Goal: Task Accomplishment & Management: Manage account settings

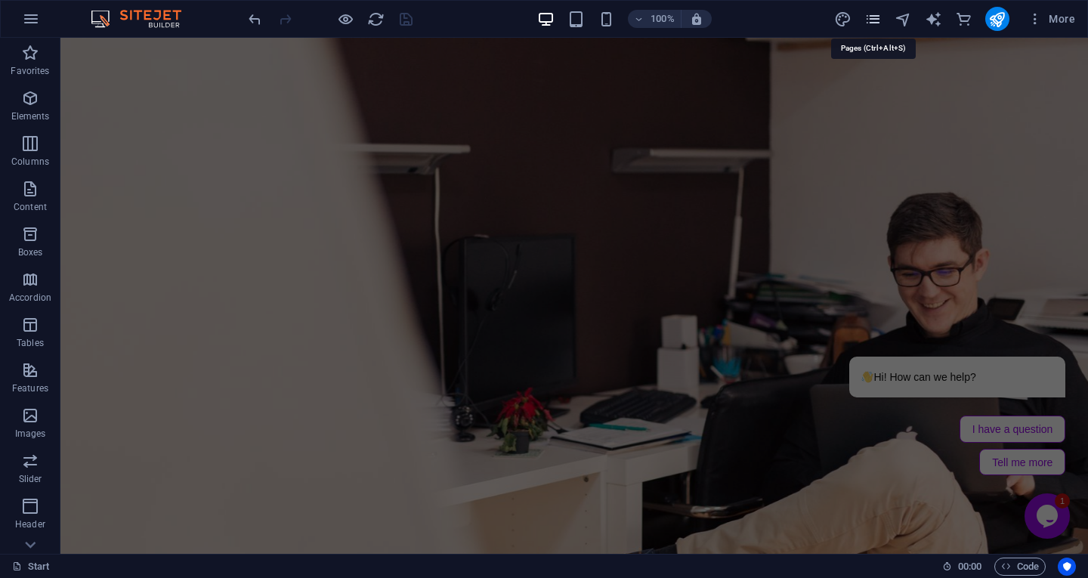
click at [874, 16] on icon "pages" at bounding box center [872, 19] width 17 height 17
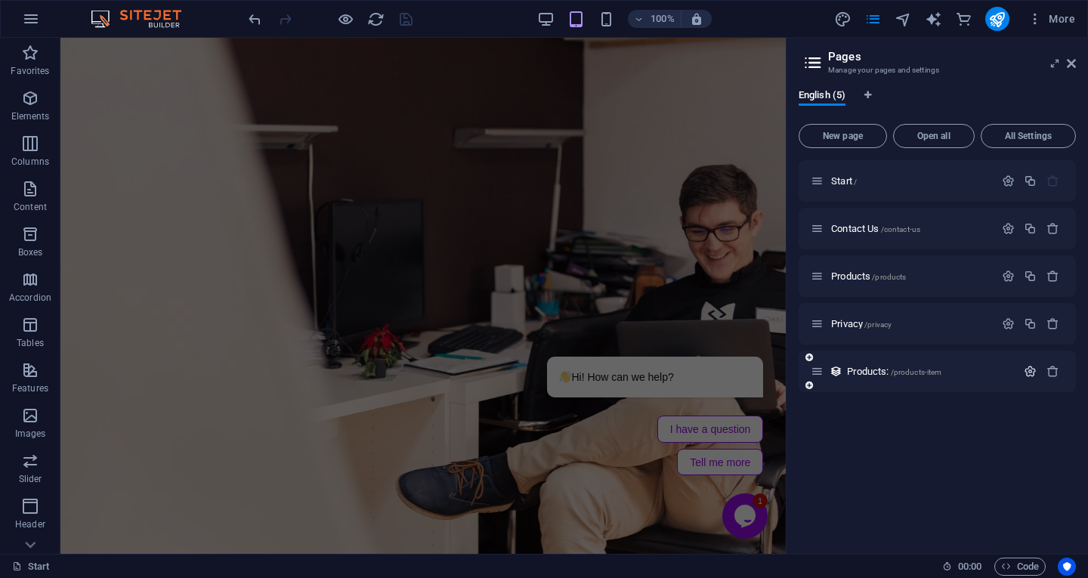
click at [1032, 372] on icon "button" at bounding box center [1030, 371] width 13 height 13
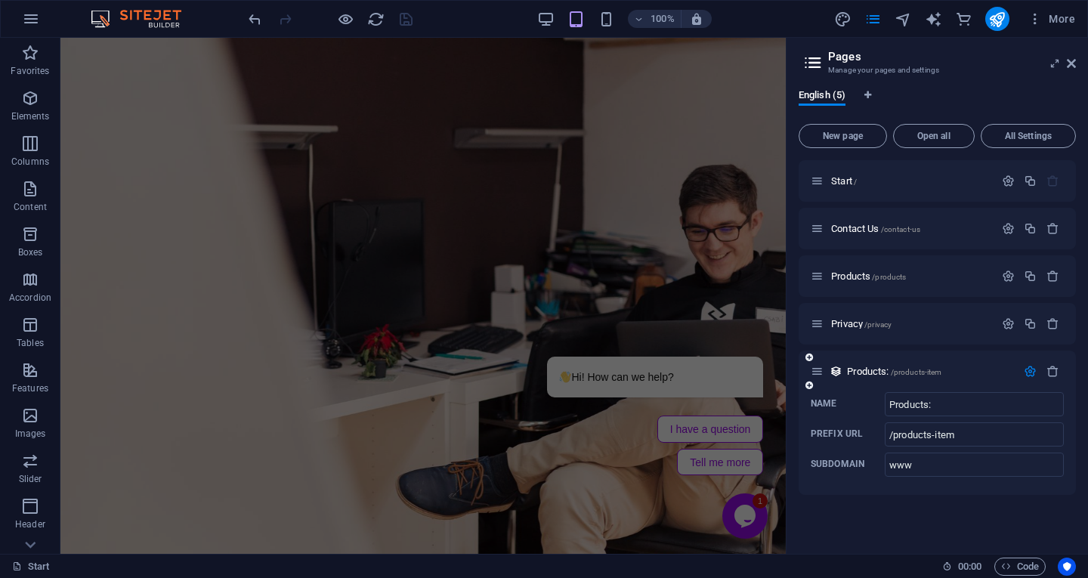
click at [1035, 373] on icon "button" at bounding box center [1030, 371] width 13 height 13
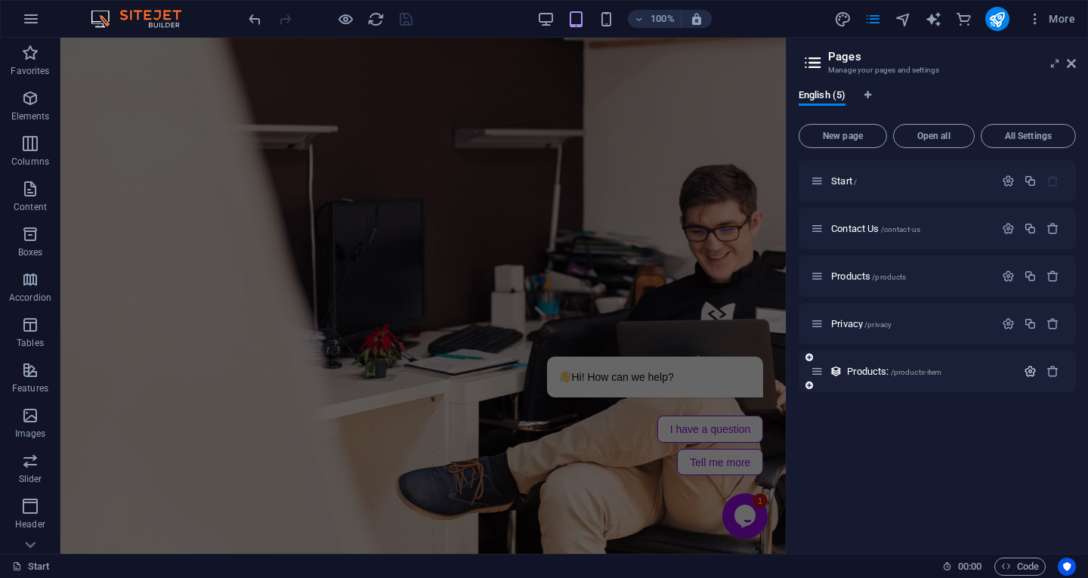
click at [1032, 374] on icon "button" at bounding box center [1030, 371] width 13 height 13
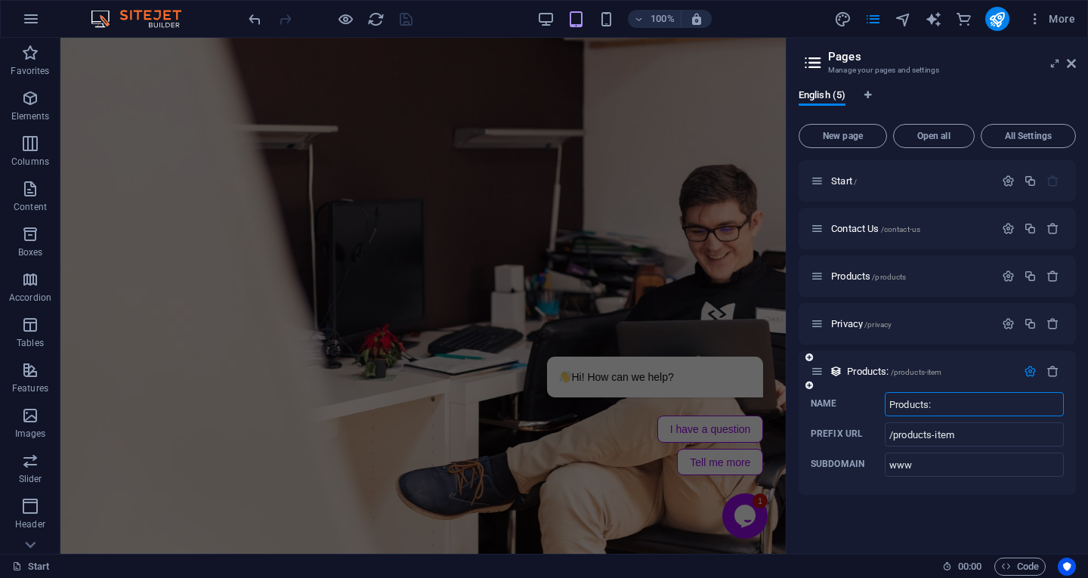
drag, startPoint x: 954, startPoint y: 410, endPoint x: 863, endPoint y: 413, distance: 90.7
click at [863, 413] on label "Name Products: ​" at bounding box center [937, 404] width 253 height 24
click at [885, 413] on input "Products:" at bounding box center [974, 404] width 179 height 24
click at [880, 503] on div "Start / Contact Us /contact-us Products /products Privacy /privacy /products-it…" at bounding box center [937, 351] width 277 height 382
click at [1031, 374] on icon "button" at bounding box center [1030, 371] width 13 height 13
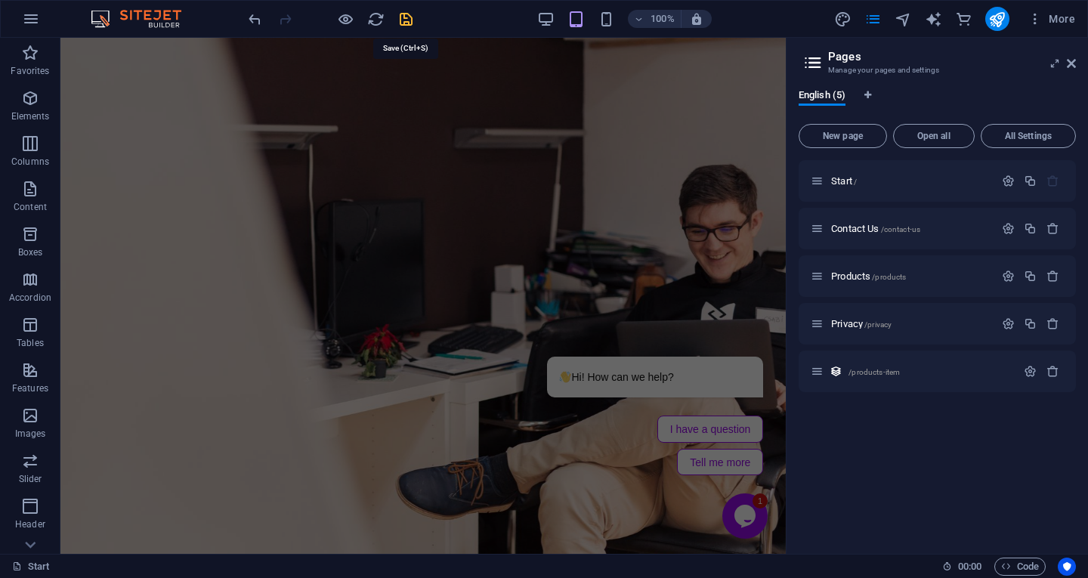
click at [399, 19] on icon "save" at bounding box center [405, 19] width 17 height 17
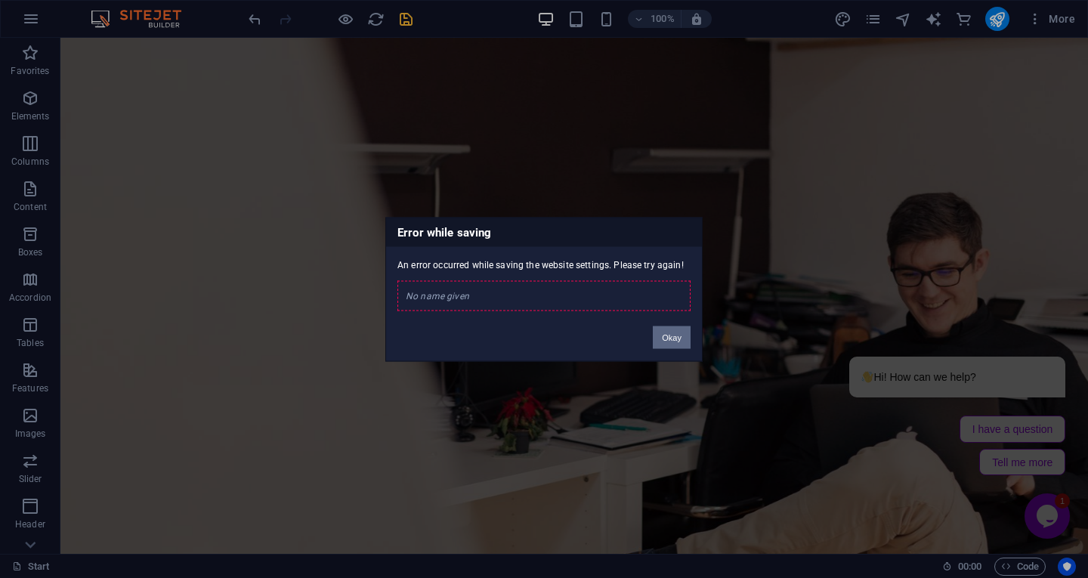
click at [675, 333] on button "Okay" at bounding box center [672, 337] width 38 height 23
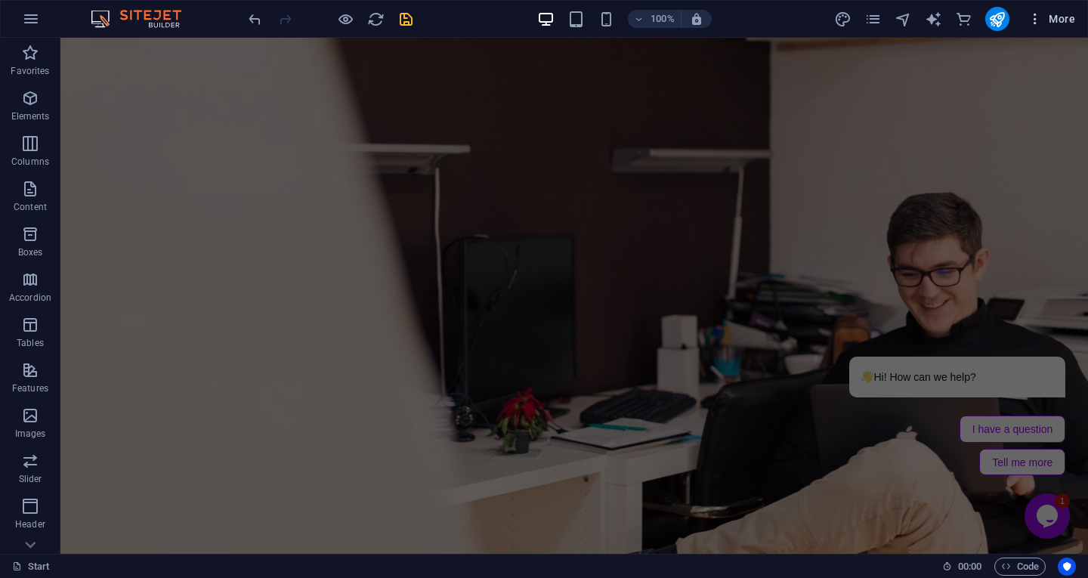
click at [1054, 15] on span "More" at bounding box center [1052, 18] width 48 height 15
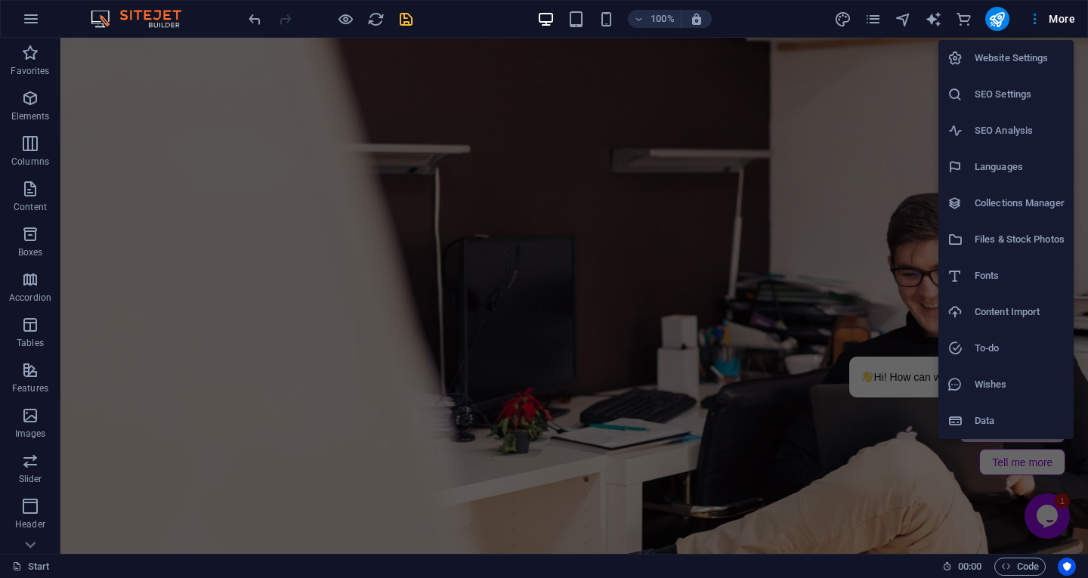
click at [877, 23] on div at bounding box center [544, 289] width 1088 height 578
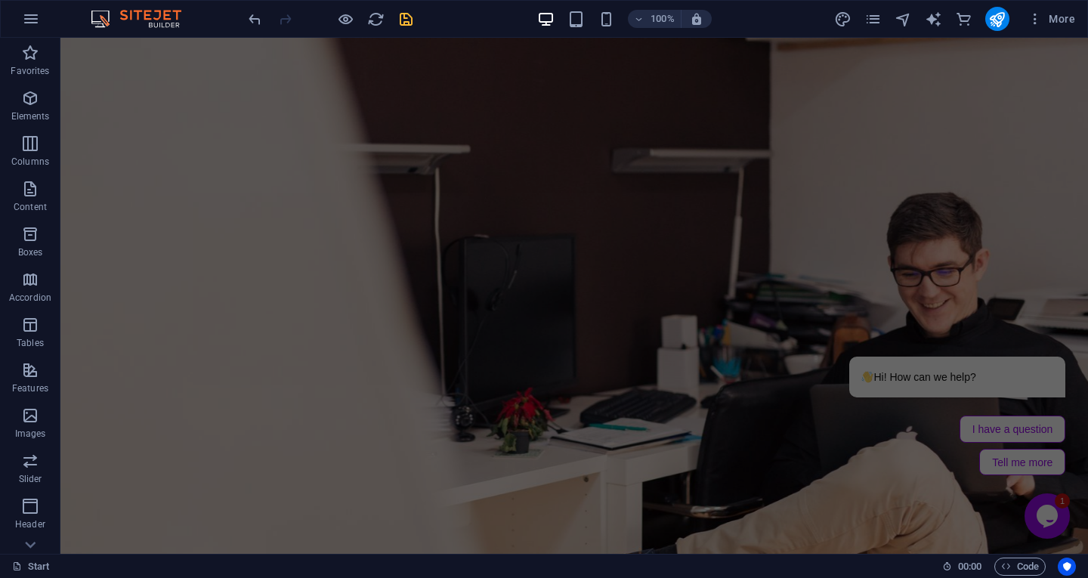
click at [877, 23] on icon "pages" at bounding box center [872, 19] width 17 height 17
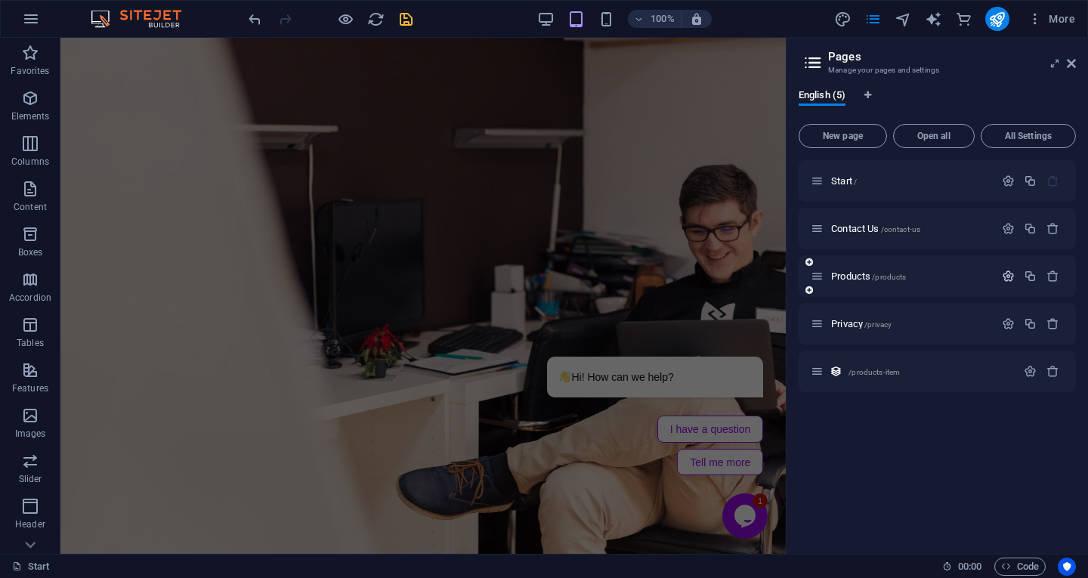
click at [1010, 271] on icon "button" at bounding box center [1008, 276] width 13 height 13
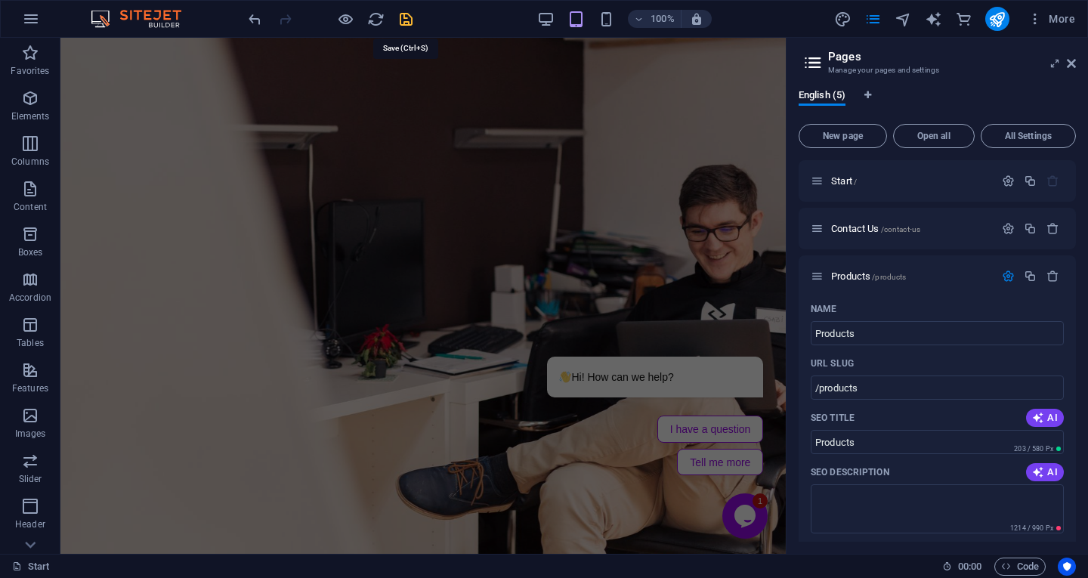
click at [401, 15] on icon "save" at bounding box center [405, 19] width 17 height 17
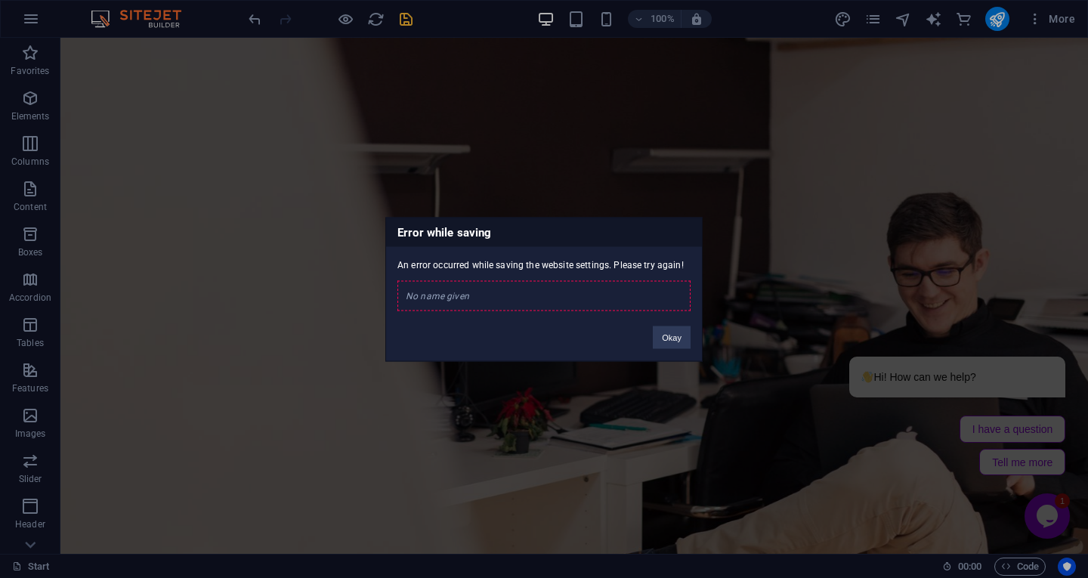
click at [663, 350] on div "Error while saving An error occurred while saving the website settings. Please …" at bounding box center [543, 289] width 317 height 144
click at [656, 336] on button "Okay" at bounding box center [672, 337] width 38 height 23
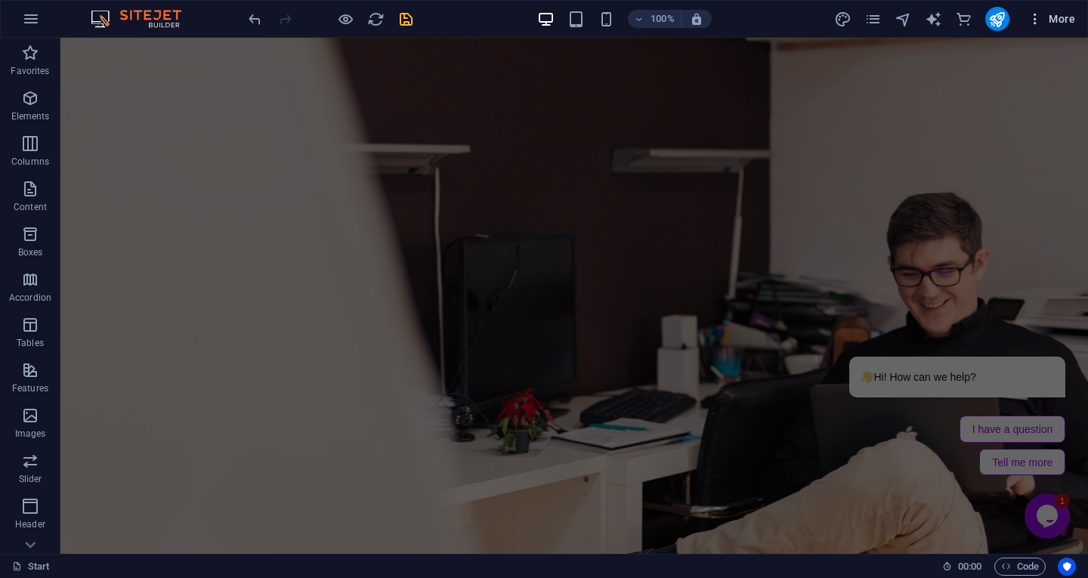
click at [1038, 18] on icon "button" at bounding box center [1035, 18] width 15 height 15
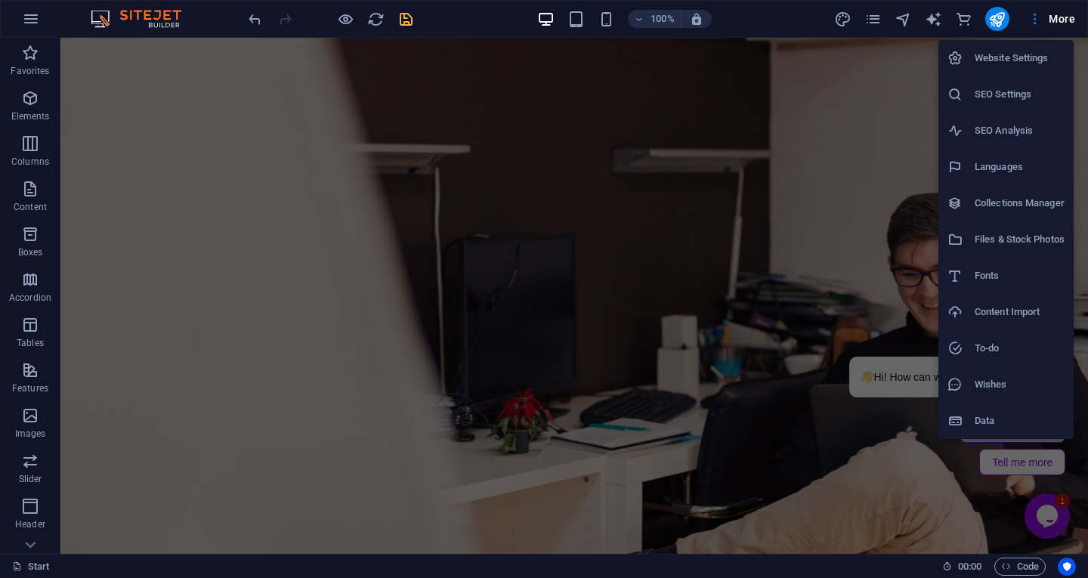
click at [868, 23] on div at bounding box center [544, 289] width 1088 height 578
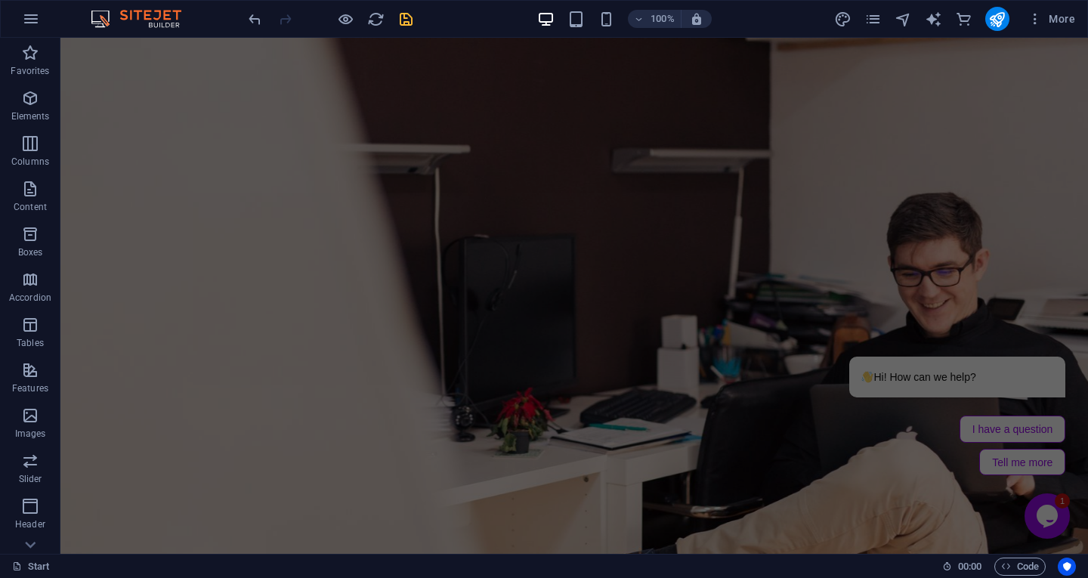
click at [874, 32] on div "100% More" at bounding box center [544, 19] width 1087 height 36
click at [874, 26] on icon "pages" at bounding box center [872, 19] width 17 height 17
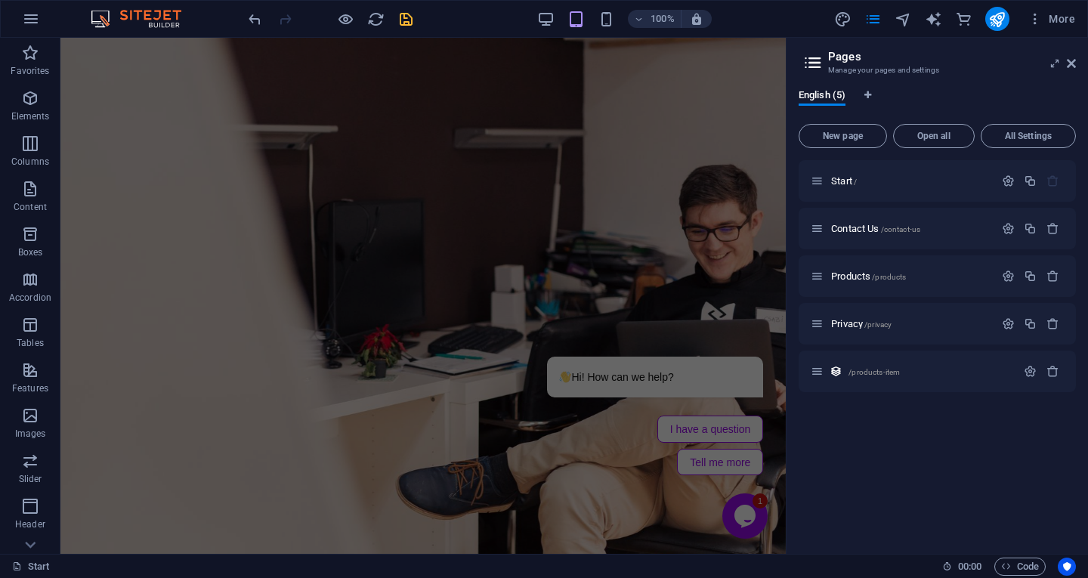
drag, startPoint x: 1032, startPoint y: 370, endPoint x: 1030, endPoint y: 418, distance: 47.6
click at [1030, 418] on div "Start / Contact Us /contact-us Products /products Privacy /privacy /products-it…" at bounding box center [937, 351] width 277 height 382
click at [1032, 367] on icon "button" at bounding box center [1030, 371] width 13 height 13
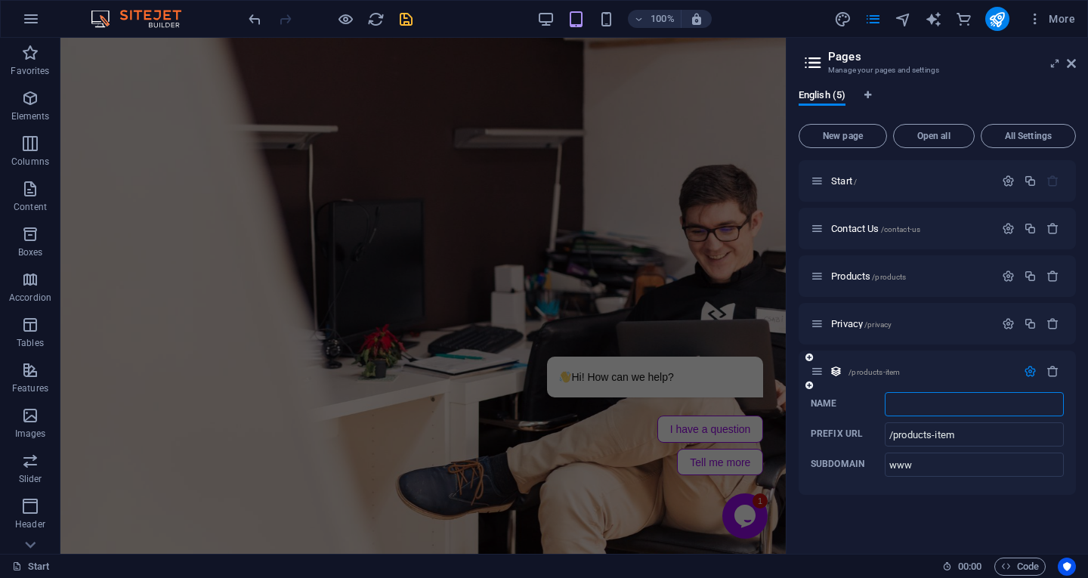
click at [918, 410] on input "Name ​" at bounding box center [974, 404] width 179 height 24
type input "s"
type input "Products"
click at [845, 504] on div "Start / Contact Us /contact-us Products /products Privacy /privacy Products /pr…" at bounding box center [937, 351] width 277 height 382
click at [408, 23] on icon "save" at bounding box center [405, 19] width 17 height 17
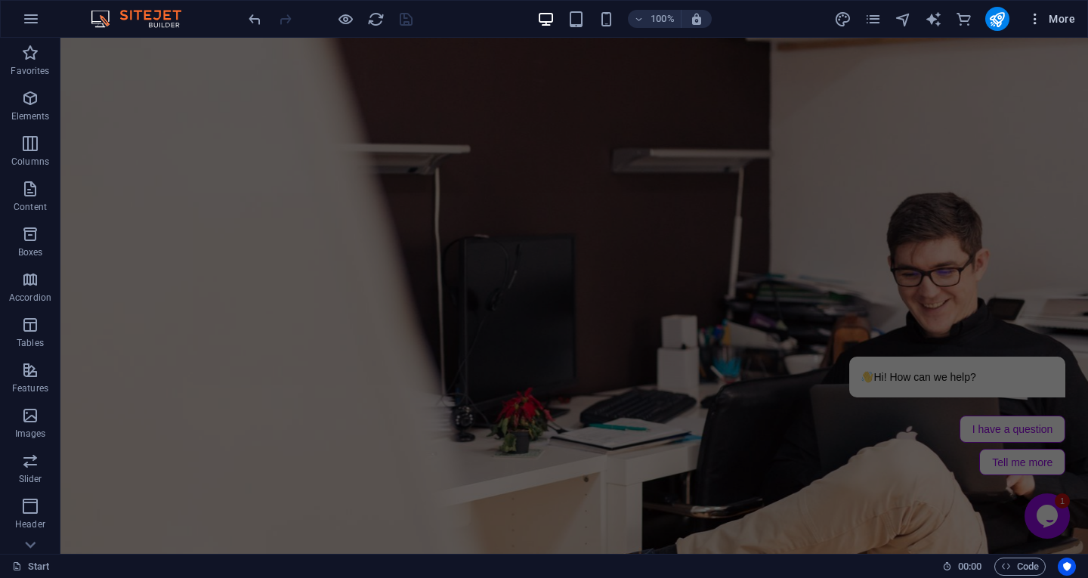
click at [1055, 14] on span "More" at bounding box center [1052, 18] width 48 height 15
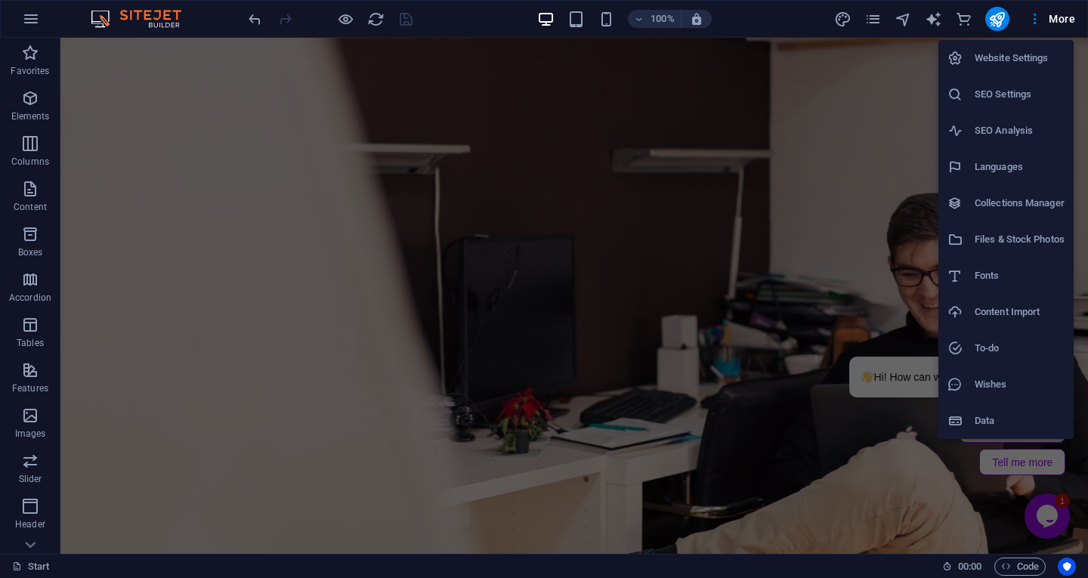
click at [997, 96] on h6 "SEO Settings" at bounding box center [1020, 94] width 90 height 18
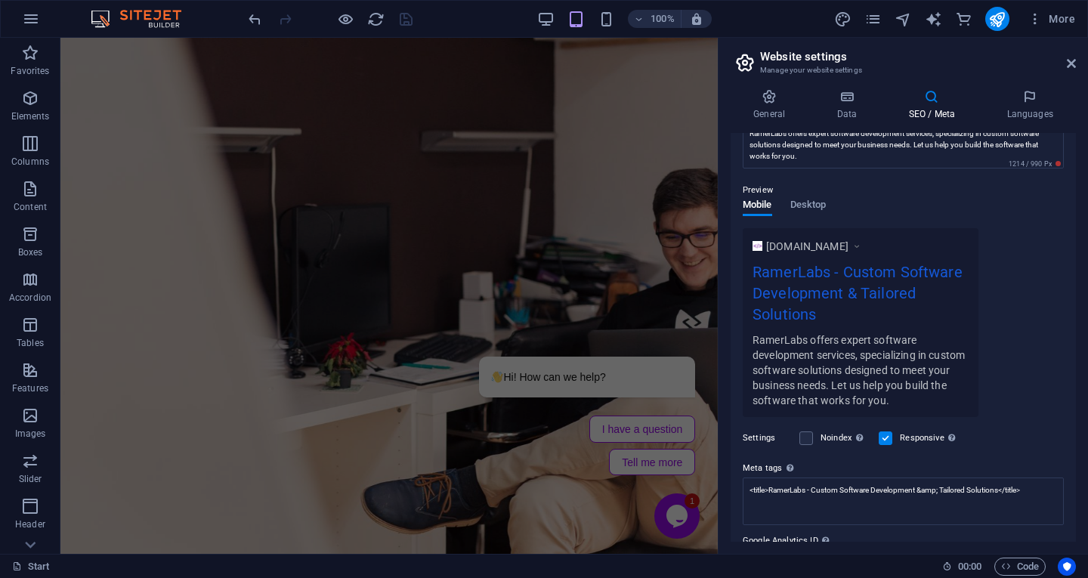
scroll to position [23, 0]
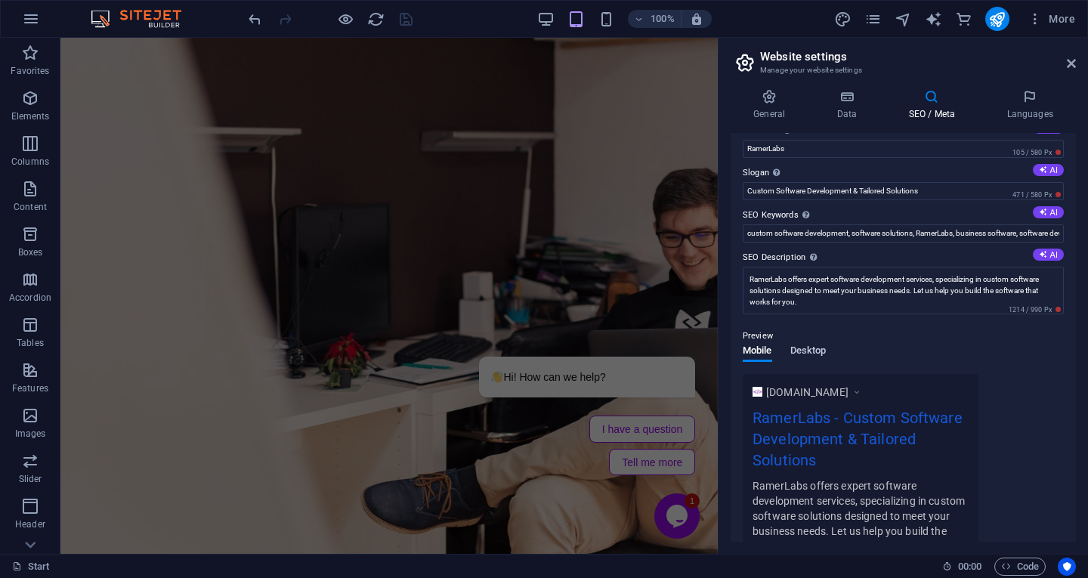
click at [815, 349] on span "Desktop" at bounding box center [808, 352] width 36 height 21
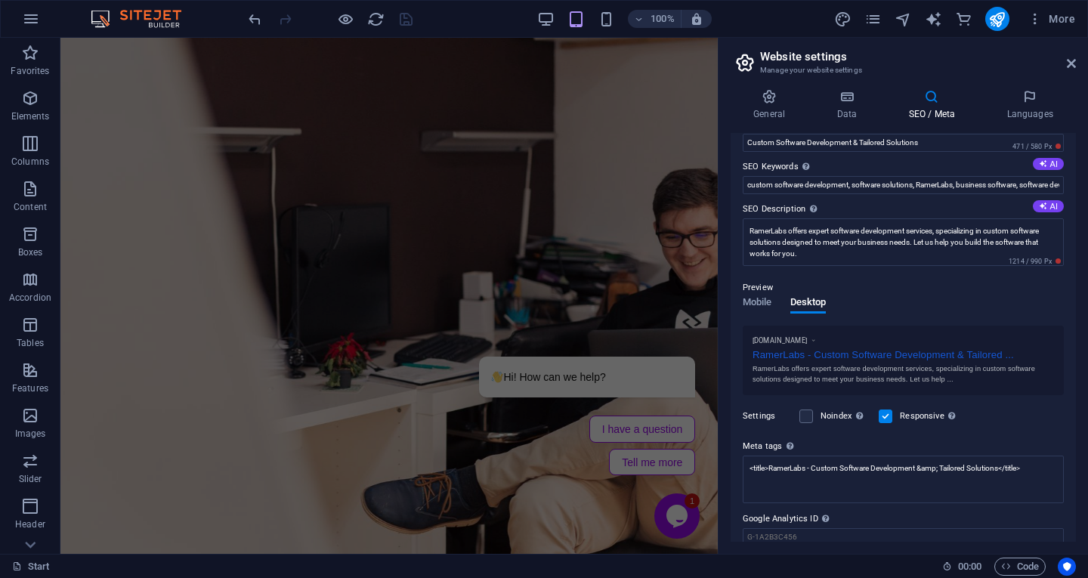
scroll to position [0, 0]
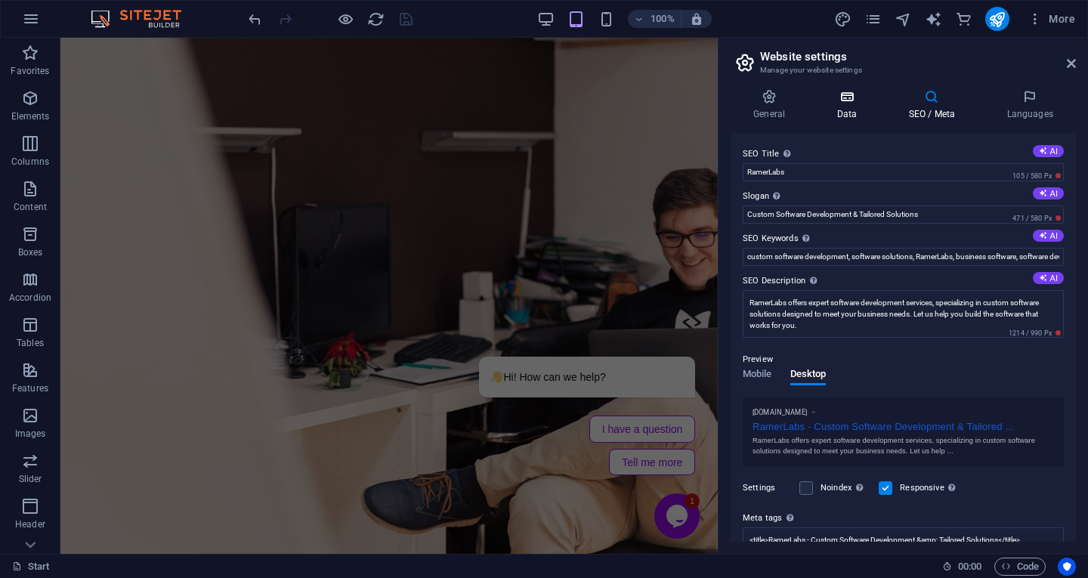
click at [853, 107] on h4 "Data" at bounding box center [850, 105] width 72 height 32
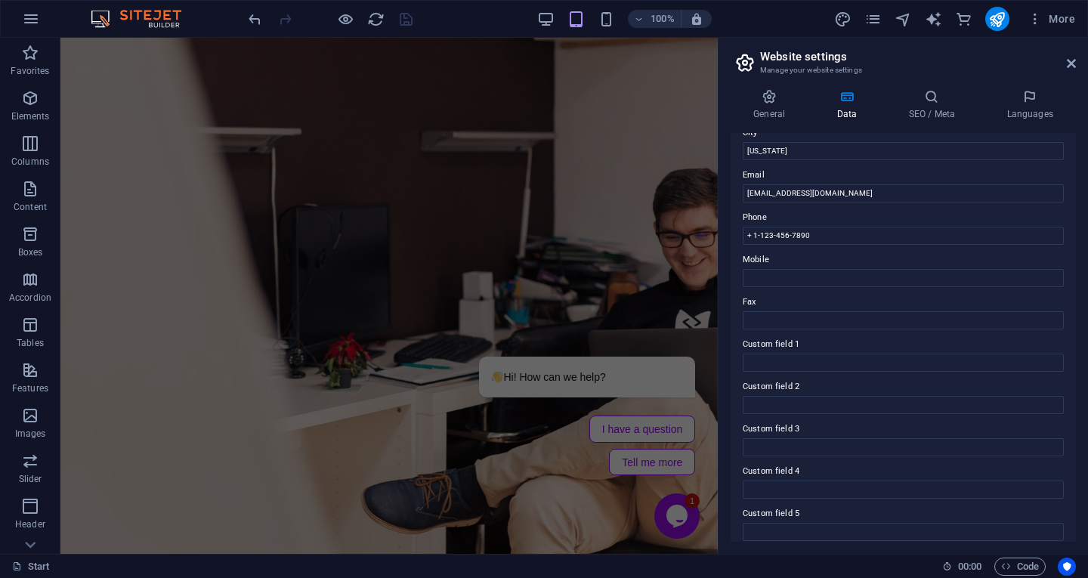
scroll to position [302, 0]
click at [766, 88] on div "General Data SEO / Meta Languages Website name [DOMAIN_NAME] Logo Drag files he…" at bounding box center [904, 315] width 370 height 477
click at [763, 99] on icon at bounding box center [769, 96] width 77 height 15
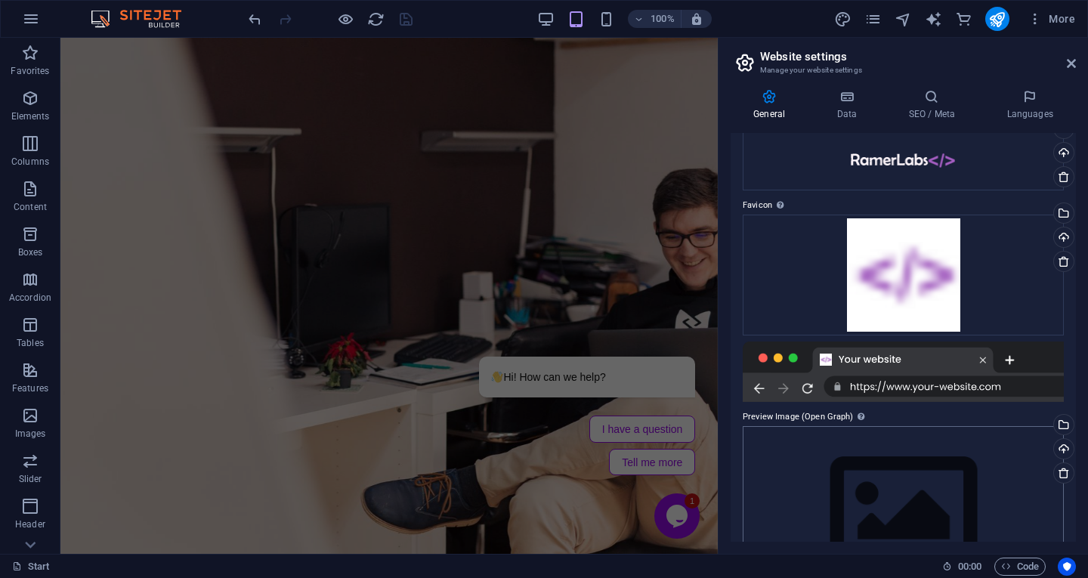
scroll to position [145, 0]
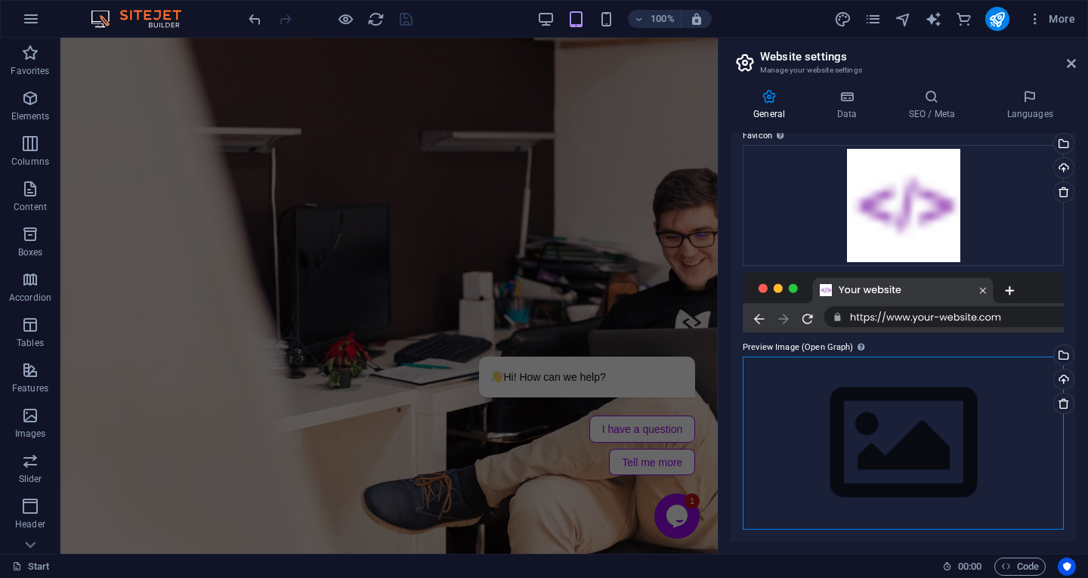
click at [927, 443] on div "Drag files here, click to choose files or select files from Files or our free s…" at bounding box center [903, 443] width 321 height 173
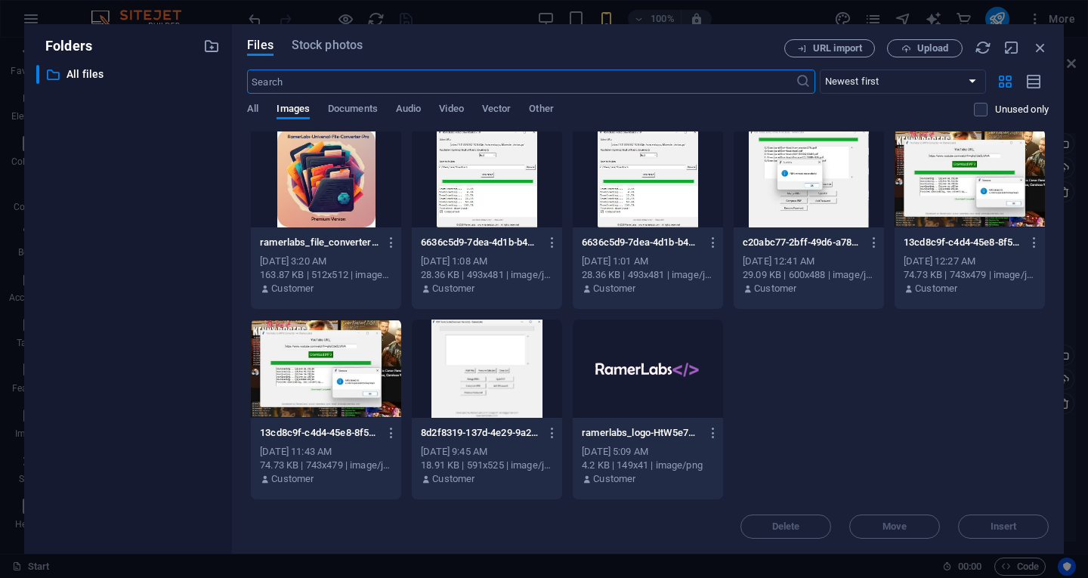
scroll to position [385, 0]
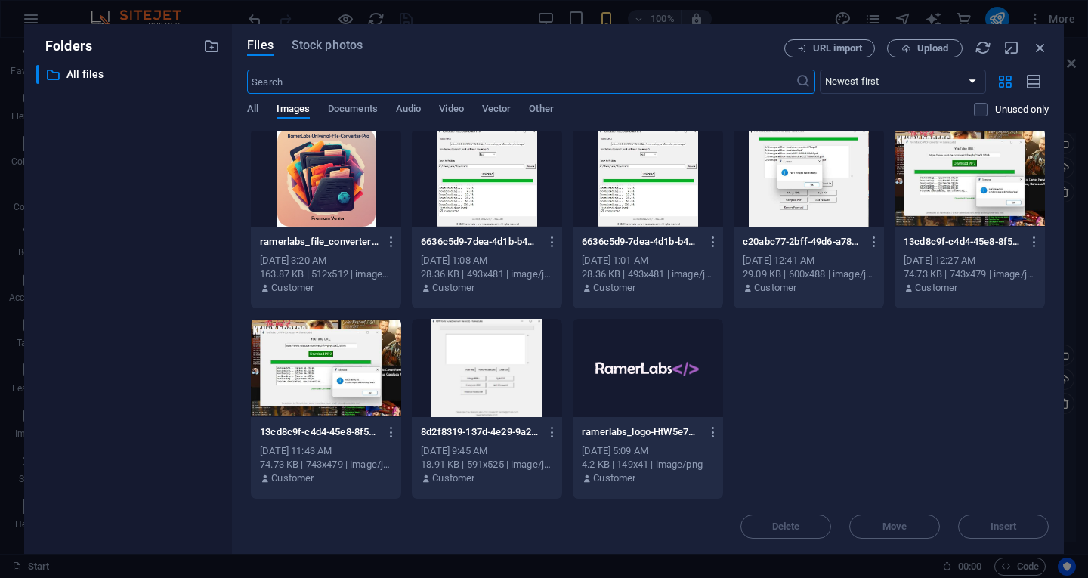
click at [667, 367] on div at bounding box center [648, 368] width 150 height 98
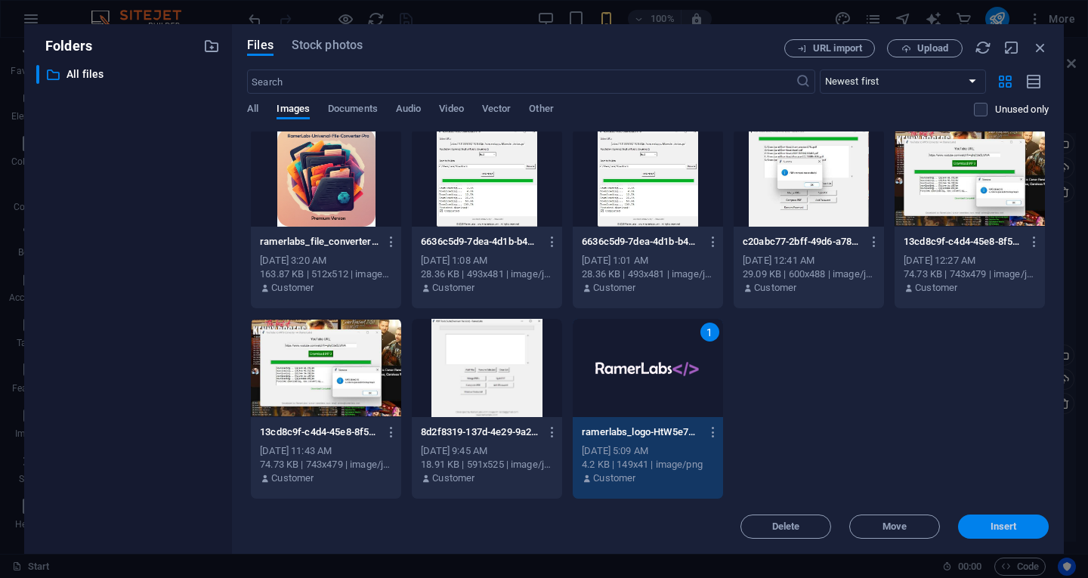
click at [994, 532] on button "Insert" at bounding box center [1003, 527] width 91 height 24
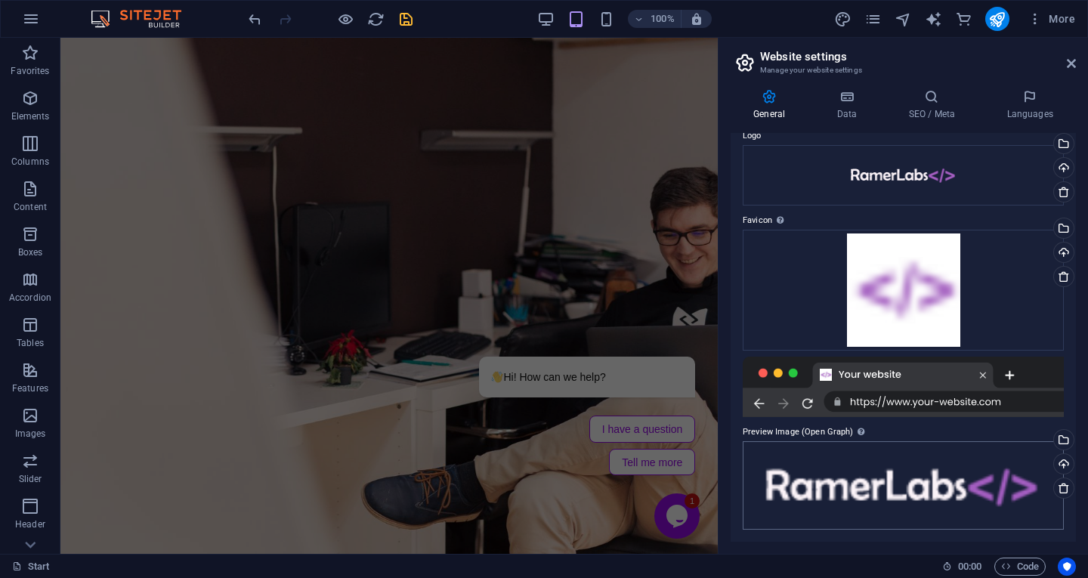
scroll to position [60, 0]
click at [404, 14] on icon "save" at bounding box center [405, 19] width 17 height 17
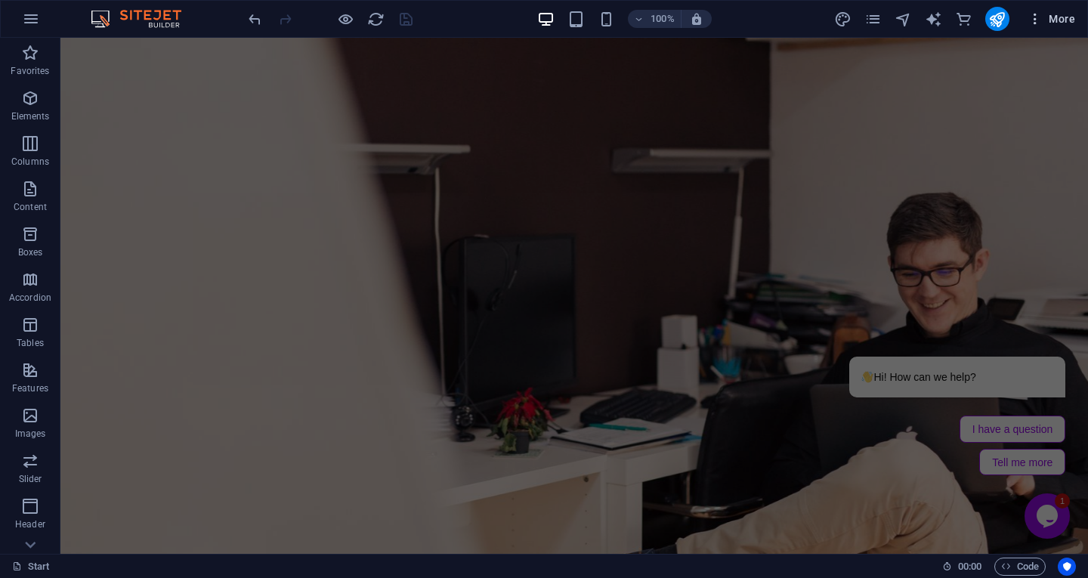
click at [1044, 22] on span "More" at bounding box center [1052, 18] width 48 height 15
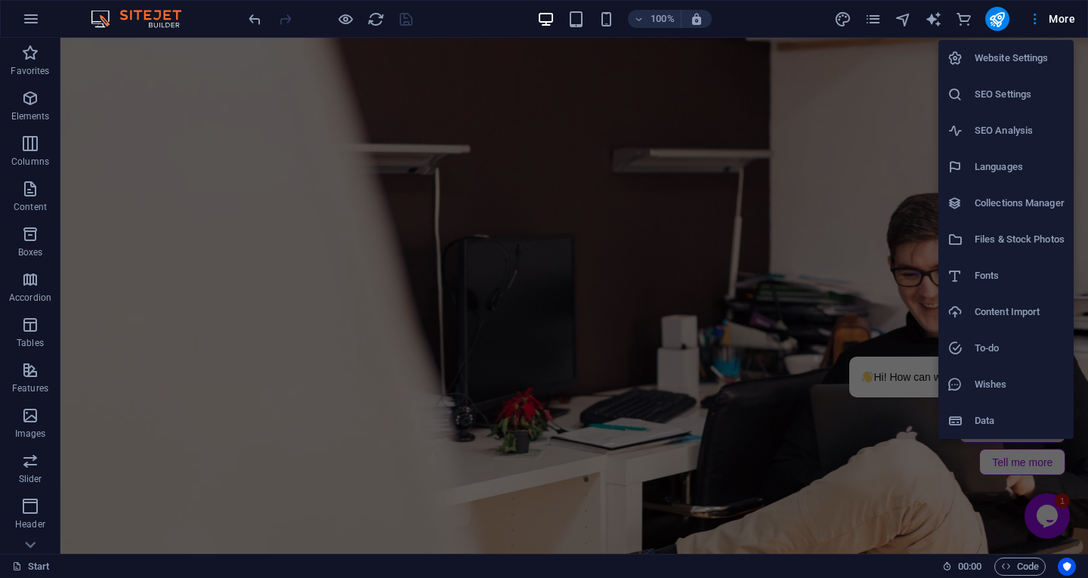
click at [1004, 207] on h6 "Collections Manager" at bounding box center [1020, 203] width 90 height 18
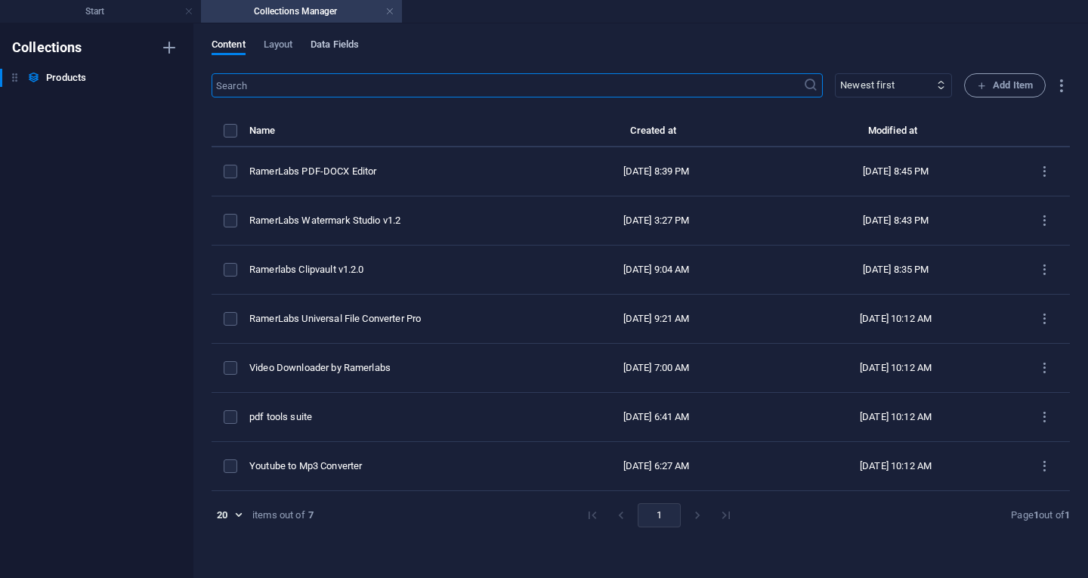
click at [314, 40] on span "Data Fields" at bounding box center [335, 46] width 48 height 21
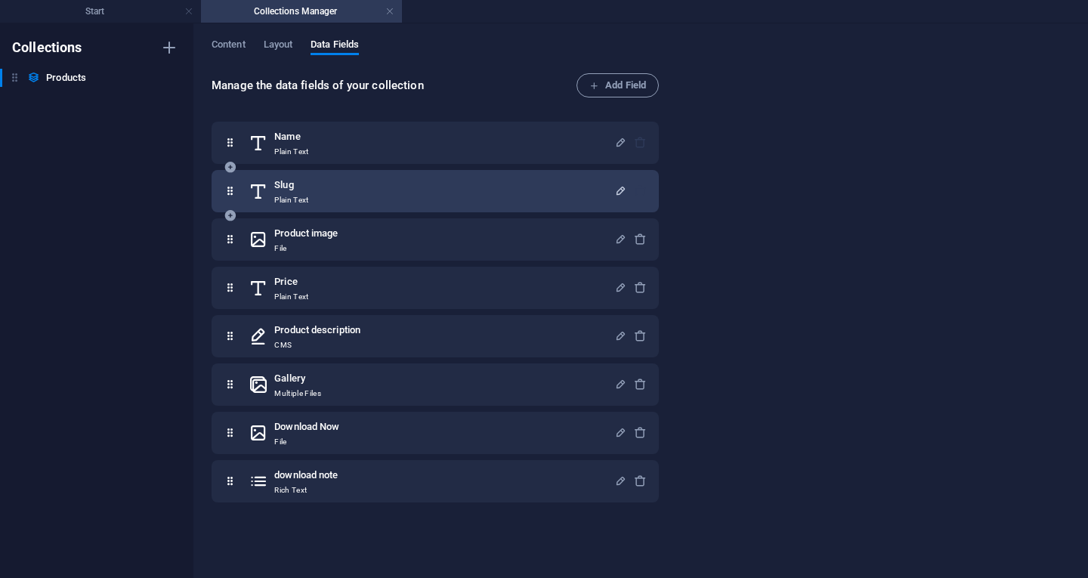
click at [620, 189] on icon "button" at bounding box center [620, 190] width 13 height 13
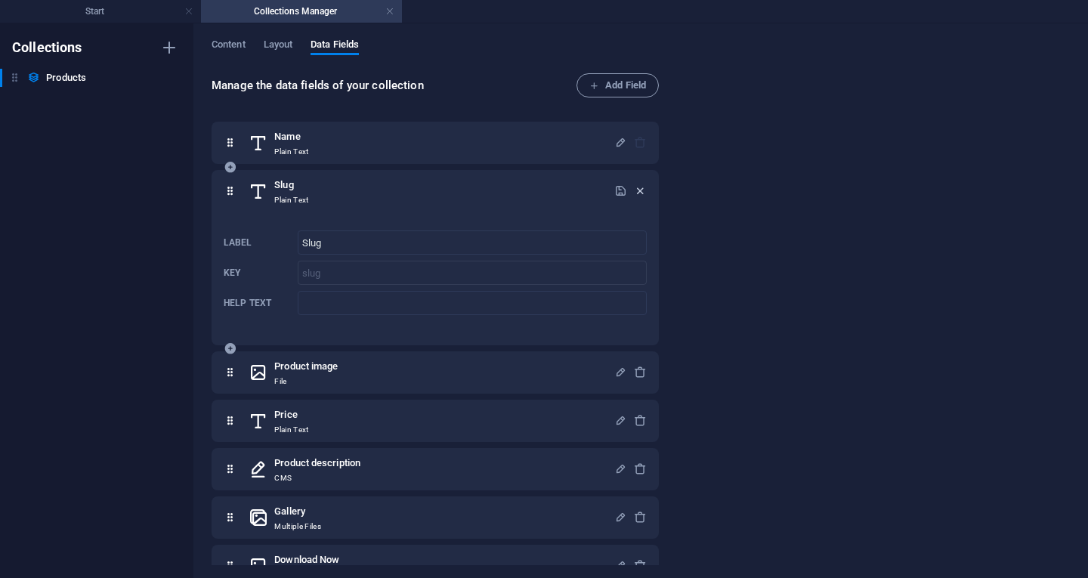
click at [640, 190] on icon "button" at bounding box center [640, 190] width 13 height 13
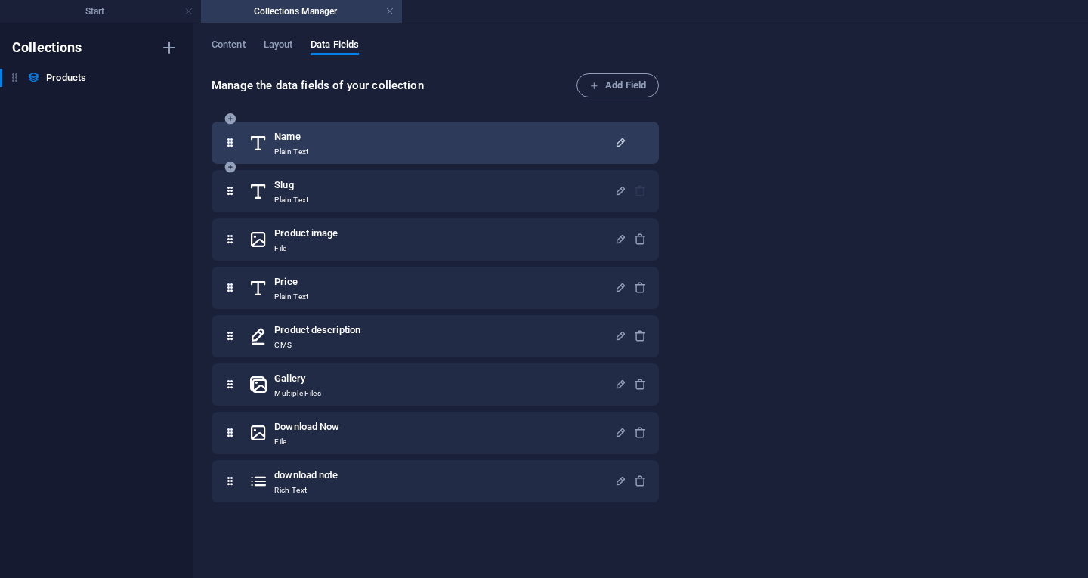
click at [615, 142] on icon "button" at bounding box center [620, 142] width 13 height 13
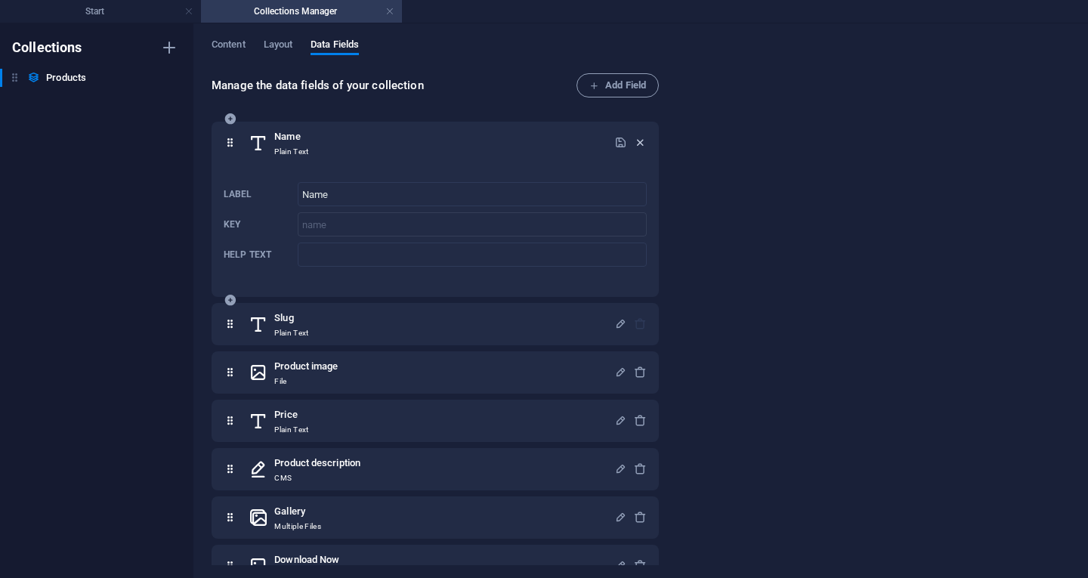
click at [639, 141] on icon "button" at bounding box center [640, 142] width 13 height 13
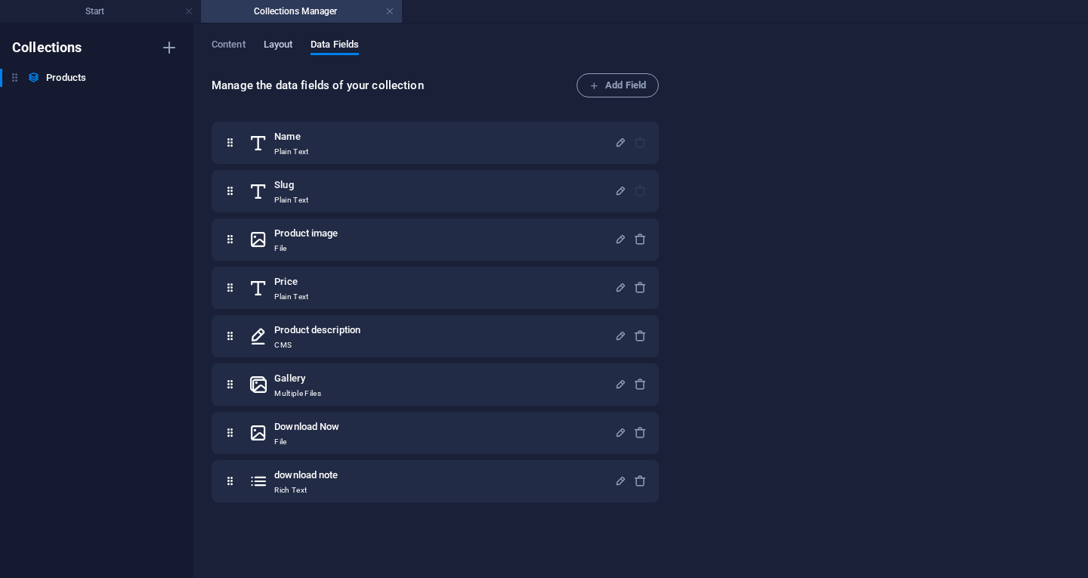
click at [281, 45] on span "Layout" at bounding box center [278, 46] width 29 height 21
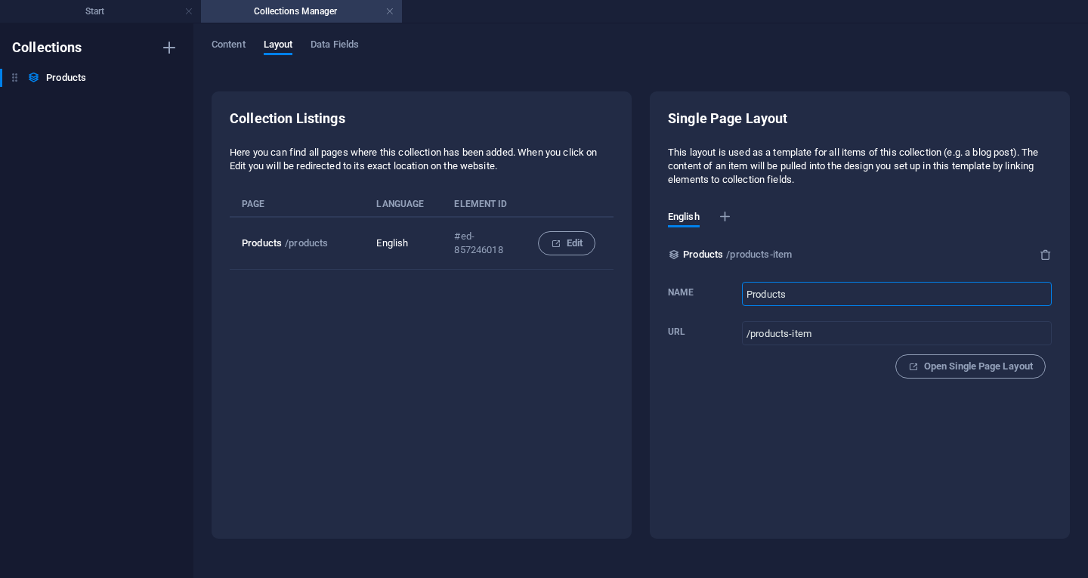
click at [812, 292] on input "Products" at bounding box center [897, 294] width 310 height 24
click at [756, 386] on div "Single Page Layout This layout is used as a template for all items of this coll…" at bounding box center [860, 250] width 384 height 281
click at [942, 370] on span "Open Single Page Layout" at bounding box center [970, 366] width 125 height 18
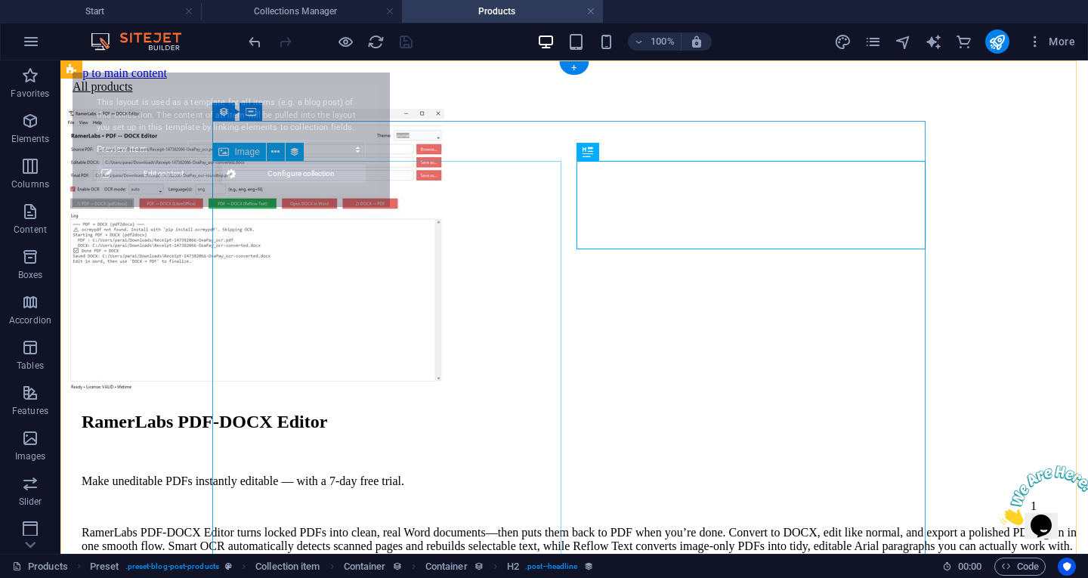
scroll to position [0, 0]
select select "68b5941cbda82f485e0e2c62"
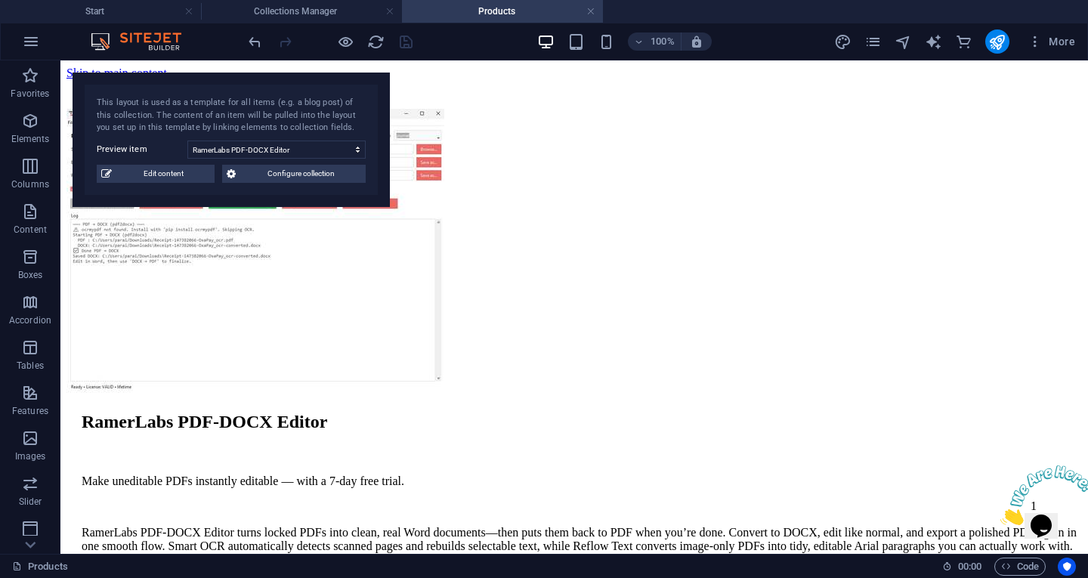
click at [320, 184] on div "This layout is used as a template for all items (e.g. a blog post) of this coll…" at bounding box center [231, 140] width 317 height 135
click at [320, 177] on span "Configure collection" at bounding box center [300, 174] width 121 height 18
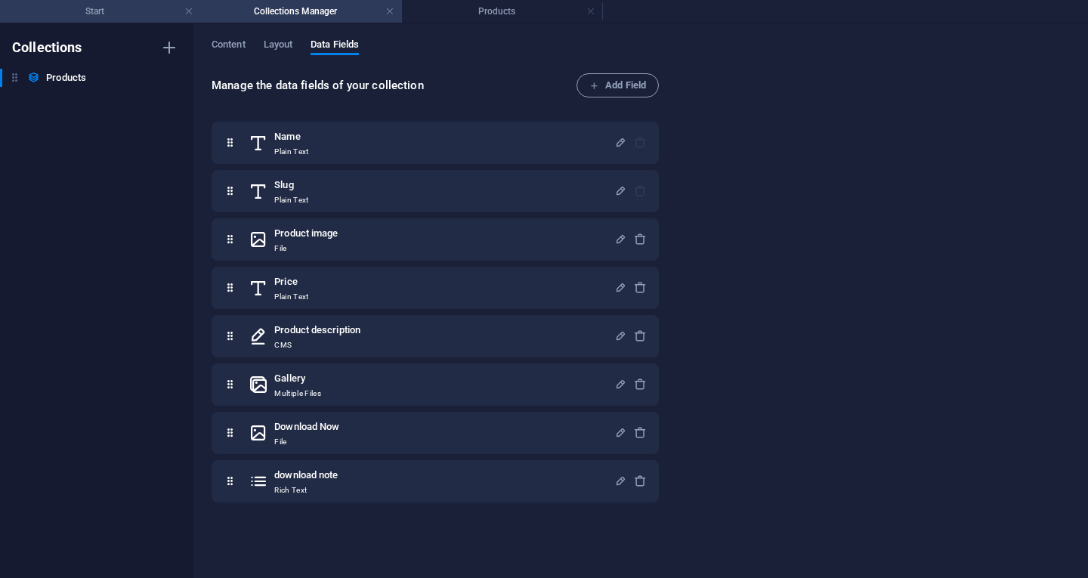
click at [128, 6] on h4 "Start" at bounding box center [100, 11] width 201 height 17
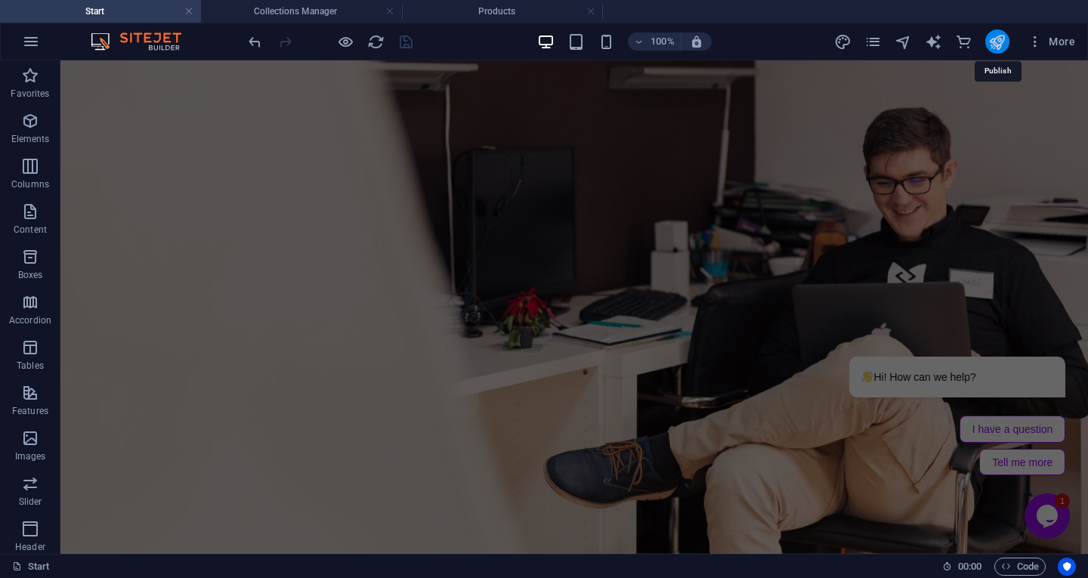
click at [1003, 43] on icon "publish" at bounding box center [996, 41] width 17 height 17
